Goal: Task Accomplishment & Management: Use online tool/utility

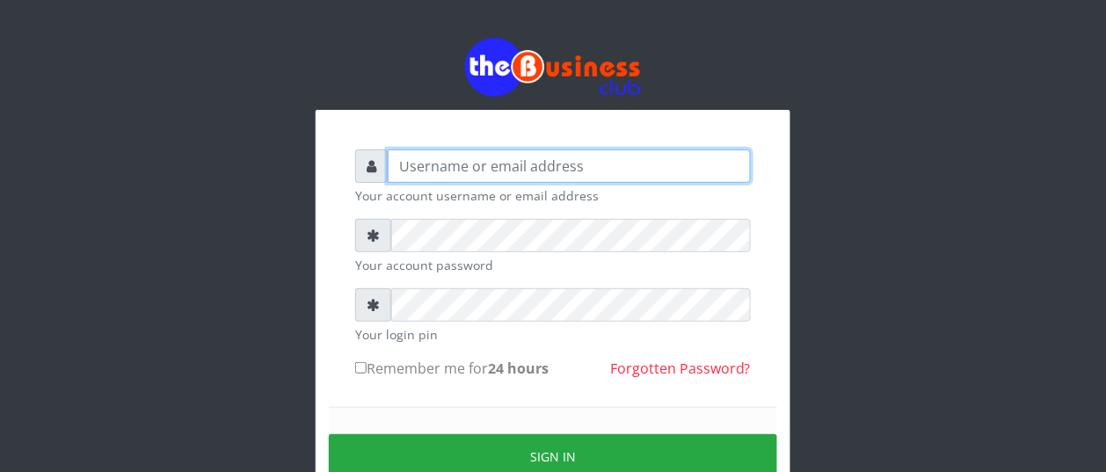
type input "BUZORSONIA"
click at [472, 163] on input "BUZORSONIA" at bounding box center [569, 165] width 363 height 33
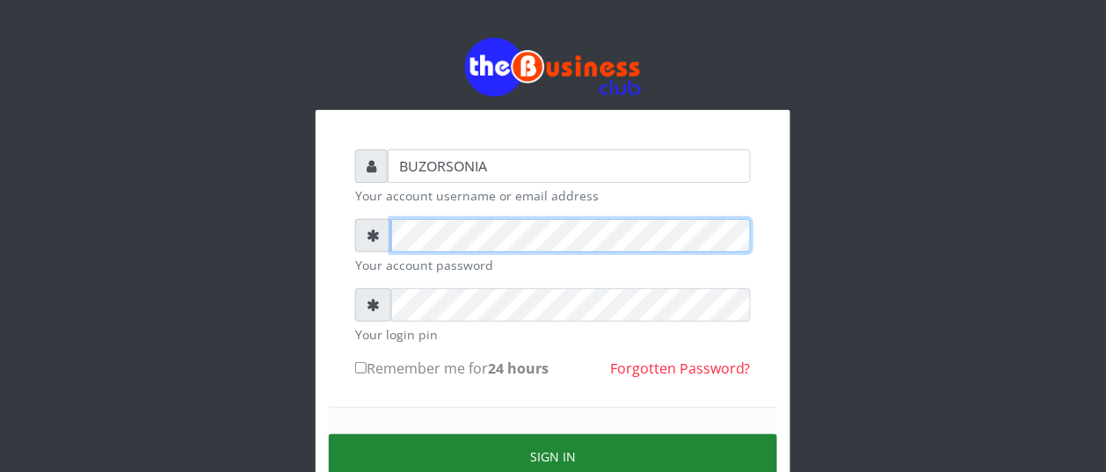
click at [511, 471] on form "BUZORSONIA Your account username or email address Your account password Your lo…" at bounding box center [553, 348] width 396 height 399
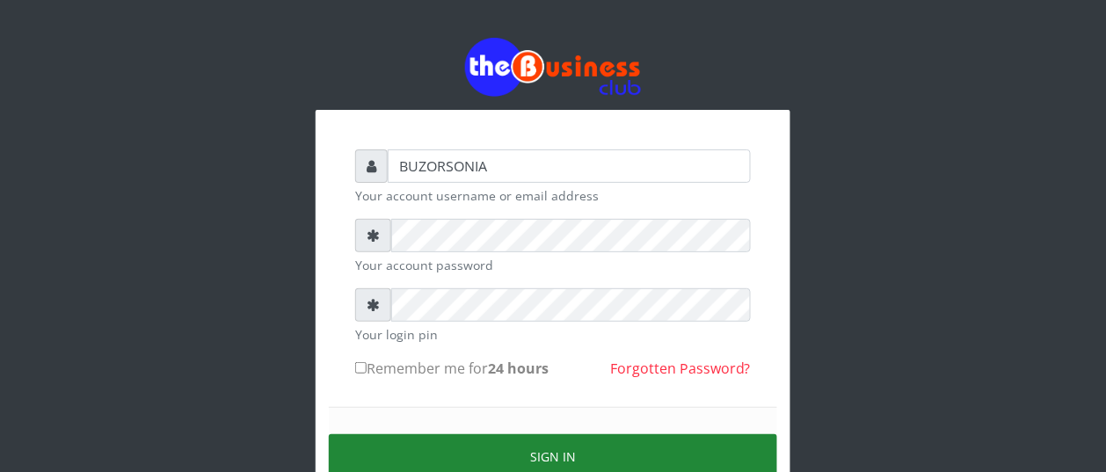
click at [511, 471] on button "Sign in" at bounding box center [553, 456] width 448 height 45
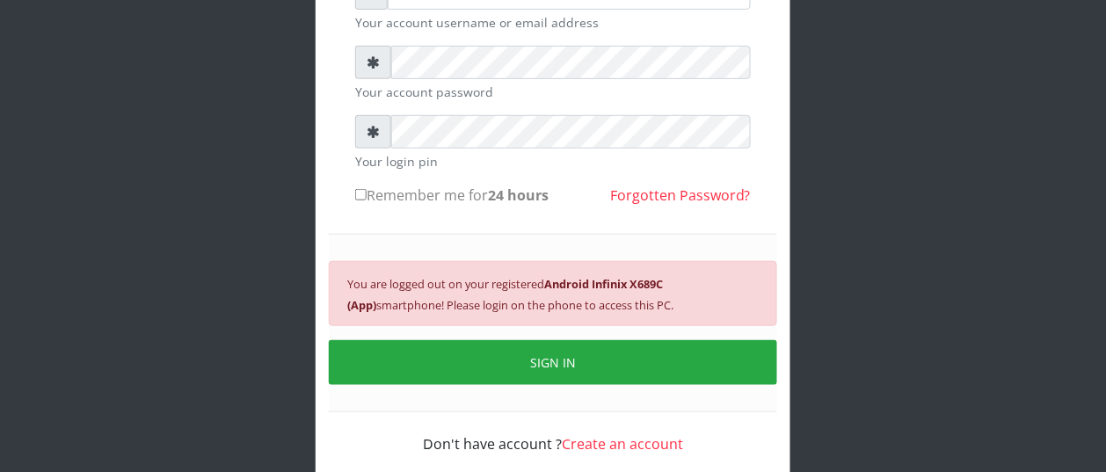
scroll to position [176, 0]
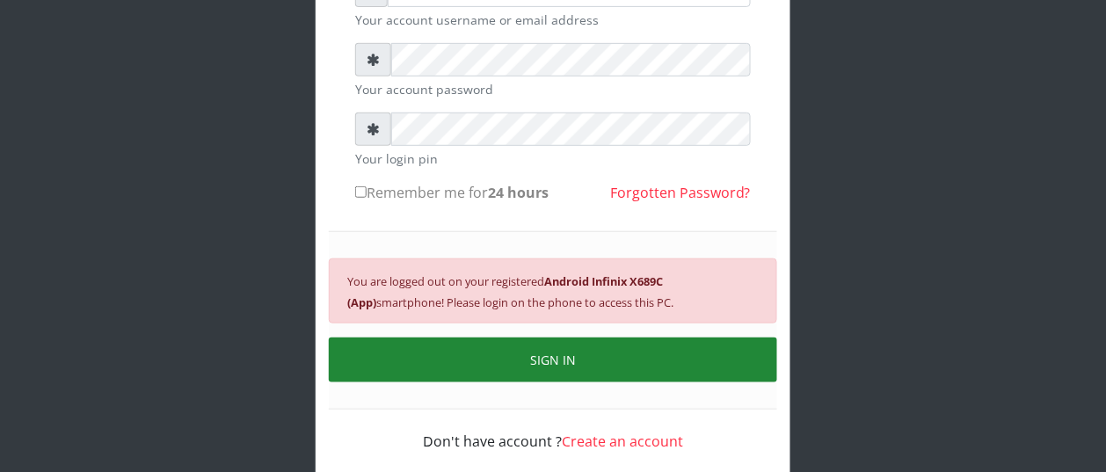
click at [534, 367] on button "SIGN IN" at bounding box center [553, 360] width 448 height 45
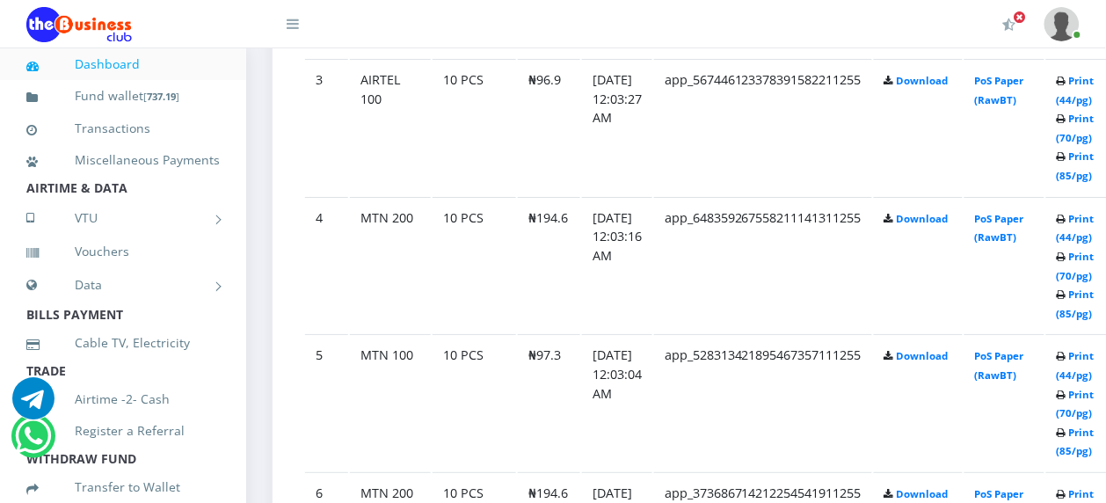
scroll to position [1332, 0]
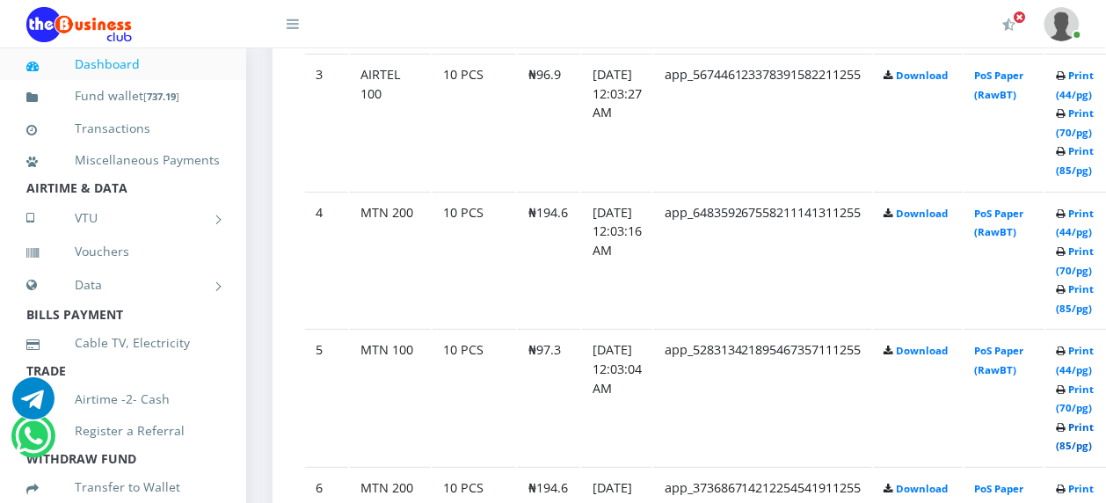
click at [1094, 433] on link "Print (85/pg)" at bounding box center [1075, 436] width 38 height 33
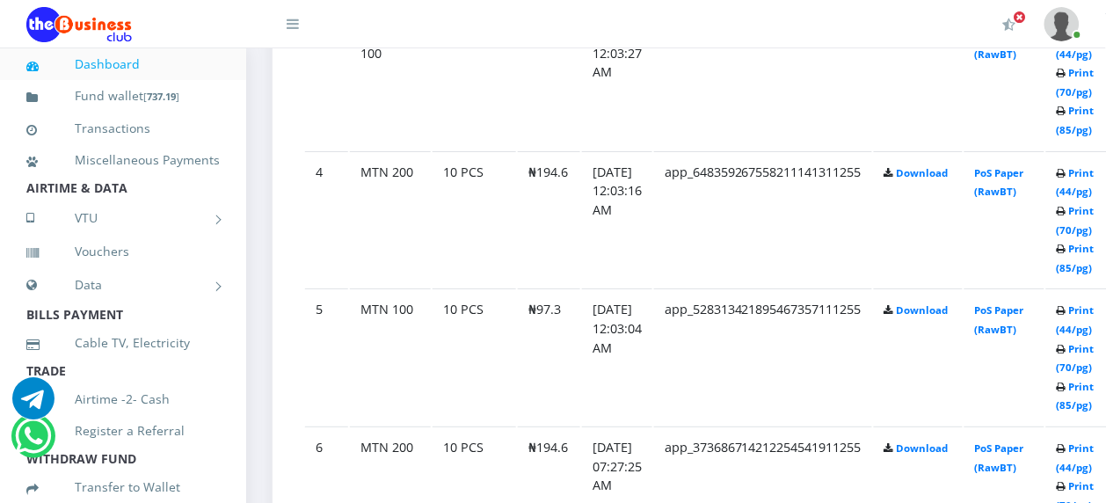
scroll to position [1332, 0]
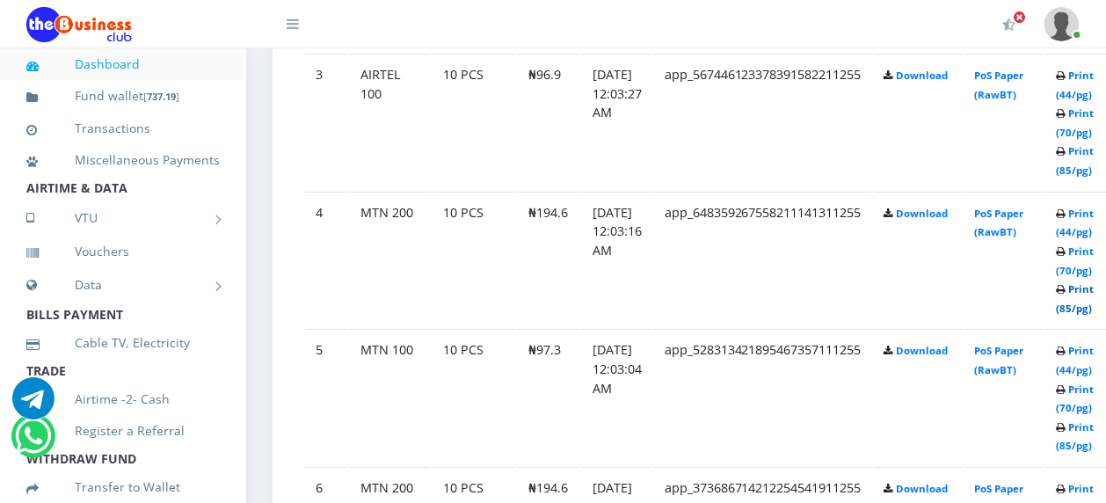
click at [1093, 292] on link "Print (85/pg)" at bounding box center [1075, 298] width 38 height 33
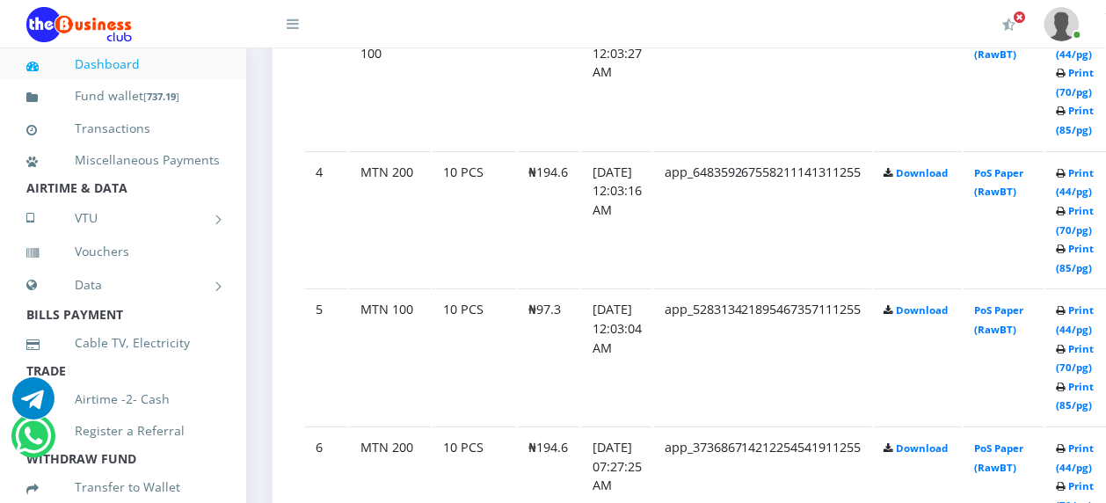
scroll to position [1241, 0]
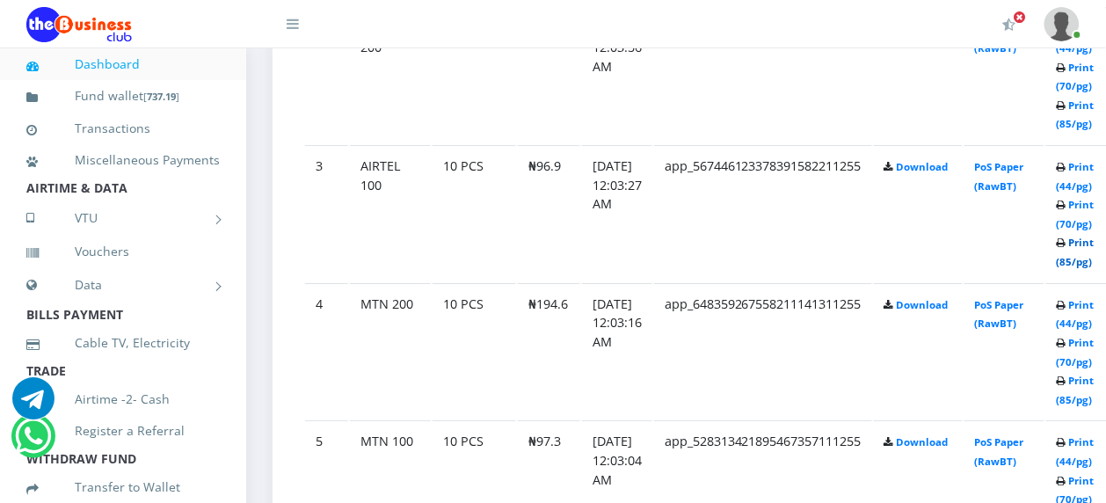
click at [1094, 246] on link "Print (85/pg)" at bounding box center [1075, 252] width 38 height 33
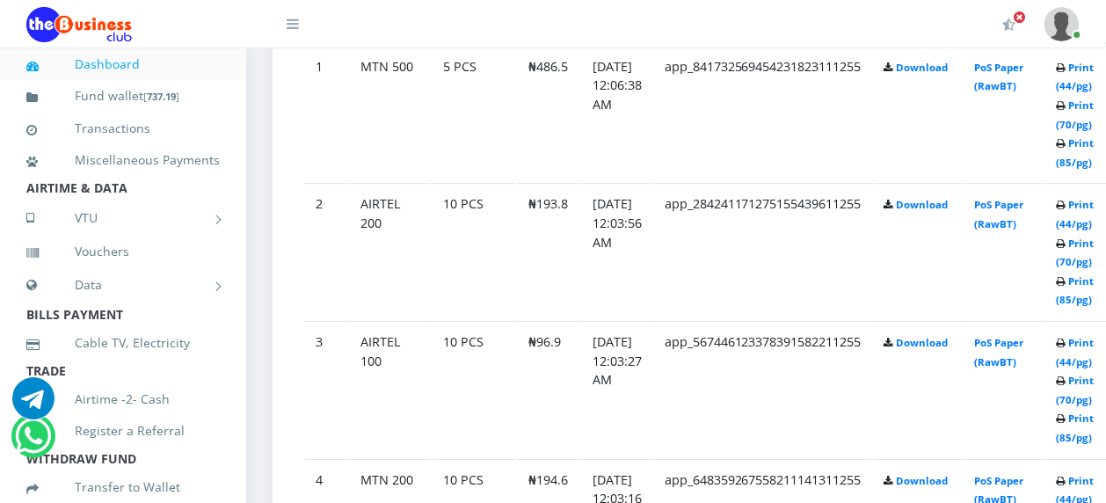
scroll to position [991, 0]
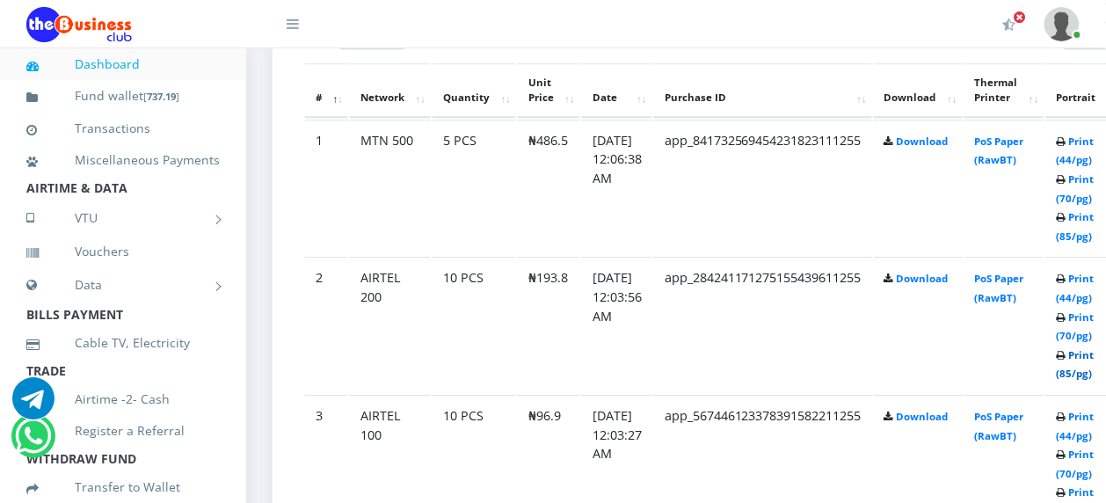
click at [1094, 356] on link "Print (85/pg)" at bounding box center [1075, 364] width 38 height 33
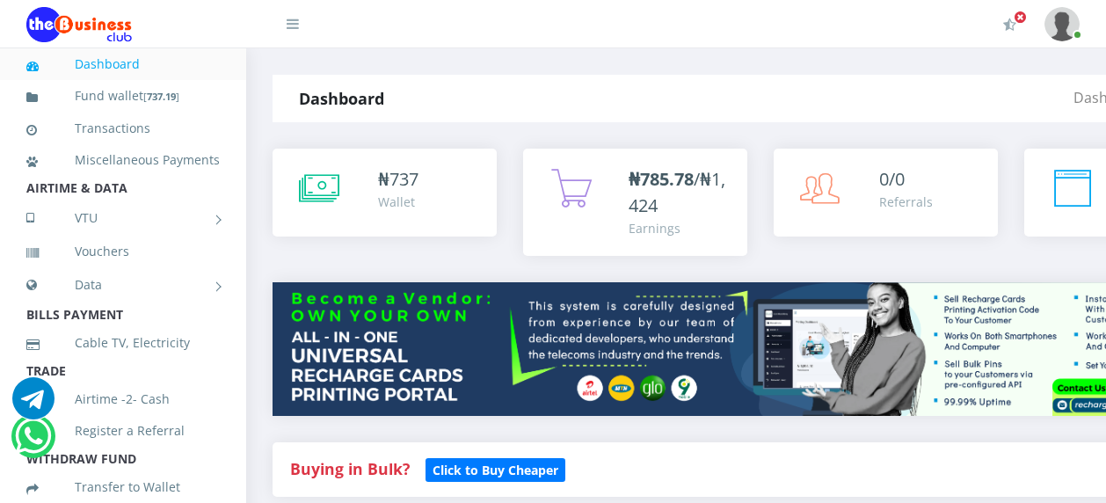
scroll to position [932, 0]
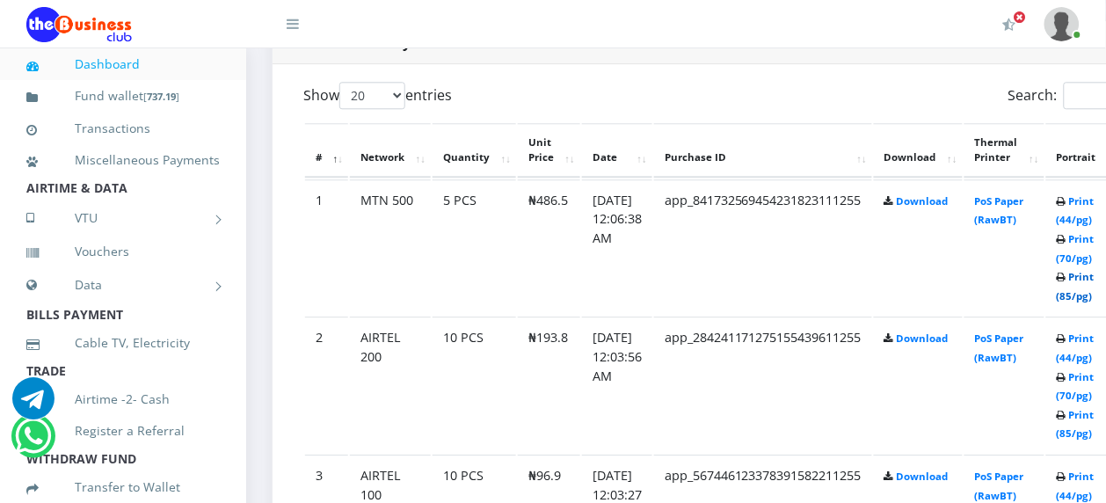
click at [1094, 282] on link "Print (85/pg)" at bounding box center [1075, 286] width 38 height 33
